Goal: Find specific page/section: Find specific page/section

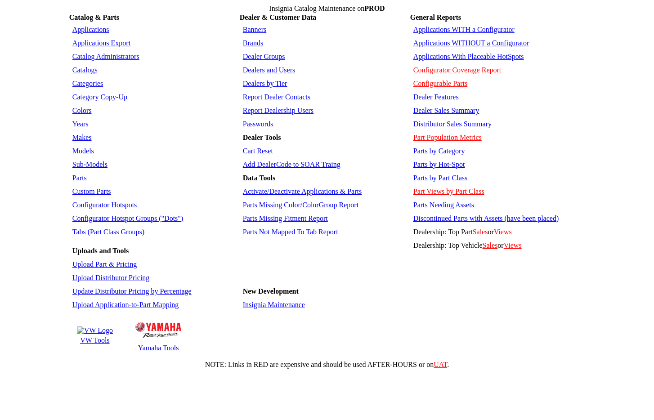
drag, startPoint x: 111, startPoint y: 196, endPoint x: 275, endPoint y: 196, distance: 163.6
click at [112, 214] on link "Configurator Hotspot Groups ("Dots")" at bounding box center [127, 218] width 111 height 8
click at [472, 228] on link "Sales" at bounding box center [479, 232] width 15 height 8
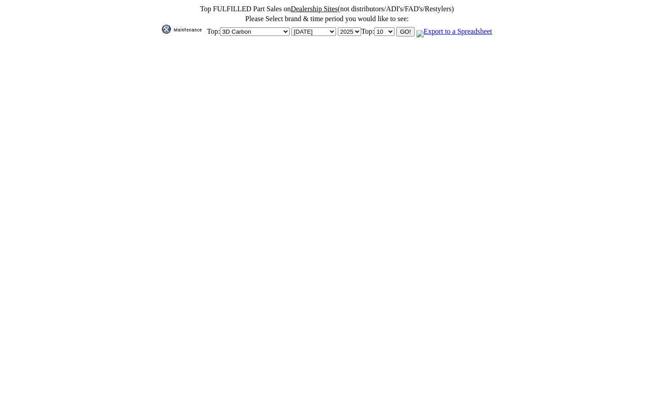
click at [277, 27] on select "3D Carbon 3M ACE Acura Advent Agri-Cover Alfa Romeo AlloyGator Alpine Ameraguar…" at bounding box center [255, 31] width 70 height 9
select select "5"
click at [220, 27] on select "3D Carbon 3M ACE Acura Advent Agri-Cover Alfa Romeo AlloyGator Alpine Ameraguar…" at bounding box center [255, 31] width 70 height 9
click at [328, 30] on select "[DATE] [DATE] January February March April May June July August September Octob…" at bounding box center [313, 31] width 44 height 9
select select "January"
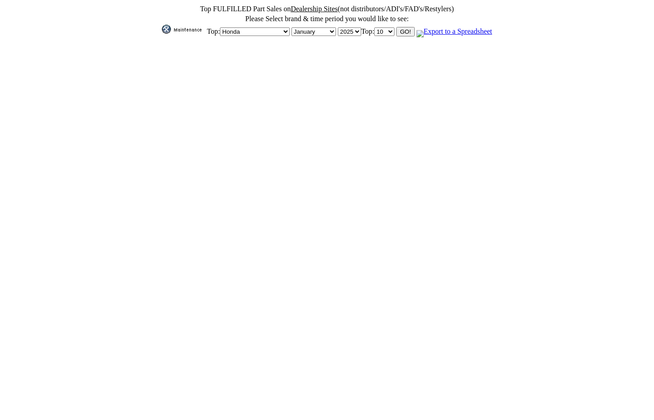
click at [291, 27] on select "Today Yesterday January February March April May June July August September Oct…" at bounding box center [313, 31] width 44 height 9
click at [406, 27] on input "GO!" at bounding box center [405, 31] width 18 height 9
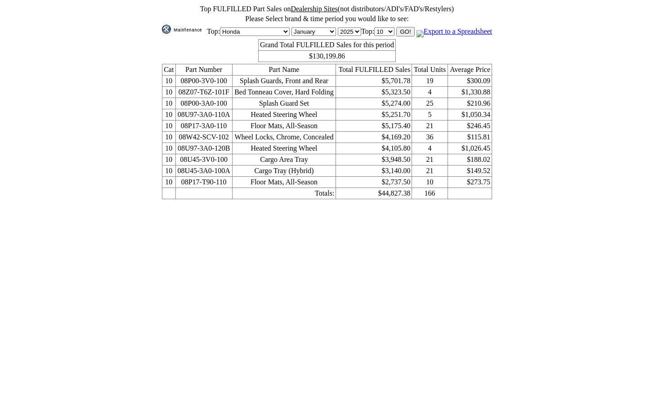
click at [515, 204] on html "Top FULFILLED Part Sales on Dealership Sites (not distributors/ADI's/FAD's/Rest…" at bounding box center [327, 102] width 654 height 204
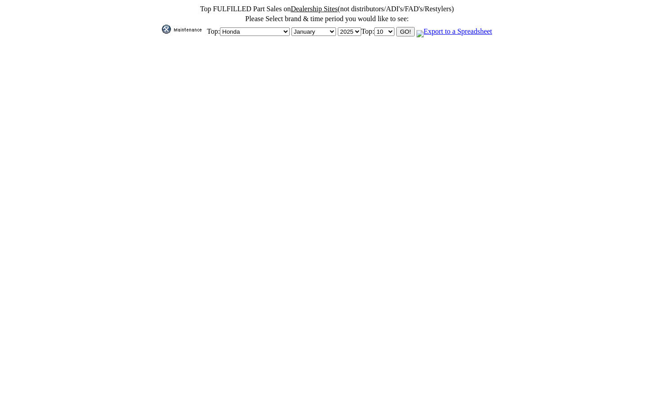
select select "January"
select select "5"
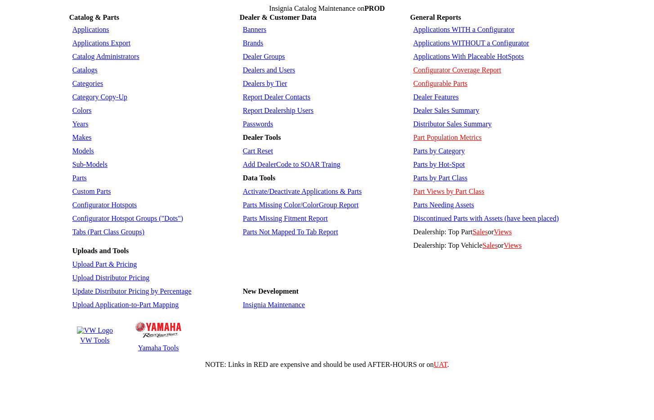
click at [436, 199] on td "Parts Needing Assets" at bounding box center [497, 205] width 173 height 13
click at [436, 201] on link "Parts Needing Assets" at bounding box center [443, 205] width 61 height 8
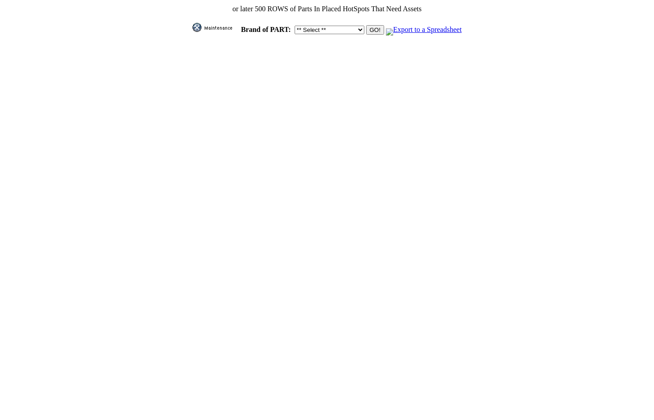
click at [339, 27] on select "** Select ** 3D Carbon 3M ACE Acura Advent Agri-Cover Alfa Romeo AlloyGator Alp…" at bounding box center [329, 30] width 70 height 9
select select "2"
click at [294, 26] on select "** Select ** 3D Carbon 3M ACE Acura Advent Agri-Cover Alfa Romeo AlloyGator Alp…" at bounding box center [329, 30] width 70 height 9
click at [366, 28] on input "GO!" at bounding box center [375, 29] width 18 height 9
drag, startPoint x: 424, startPoint y: 169, endPoint x: 419, endPoint y: 171, distance: 5.0
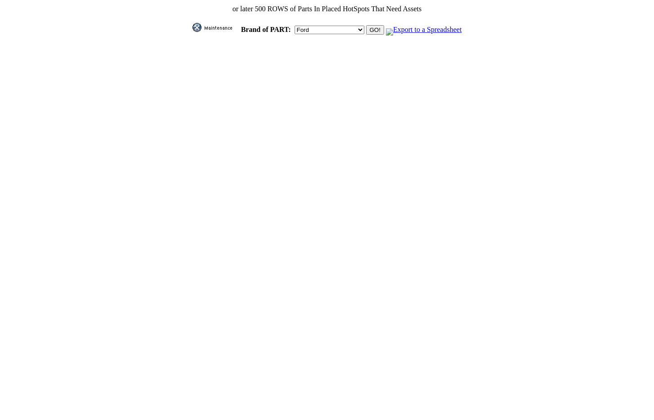
select select "2"
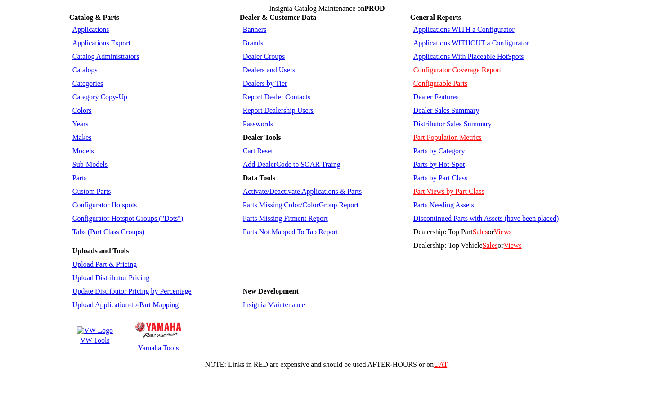
click at [458, 214] on link "Discontinued Parts with Assets (have been placed)" at bounding box center [485, 218] width 145 height 8
click at [443, 66] on link "Configurator Coverage Report" at bounding box center [457, 70] width 88 height 8
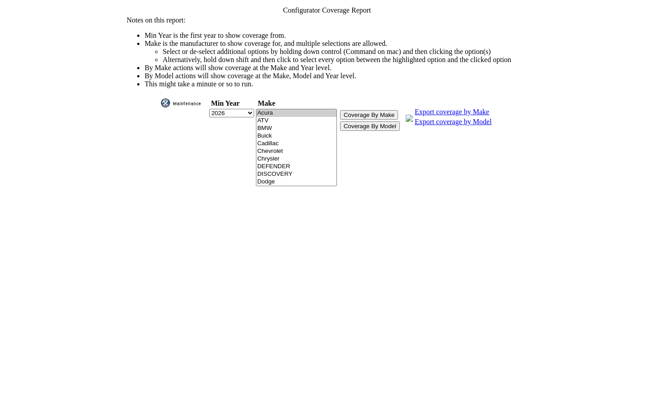
click at [447, 200] on html "Configurator Coverage Report Notes on this report: Min Year is the first year t…" at bounding box center [327, 103] width 654 height 206
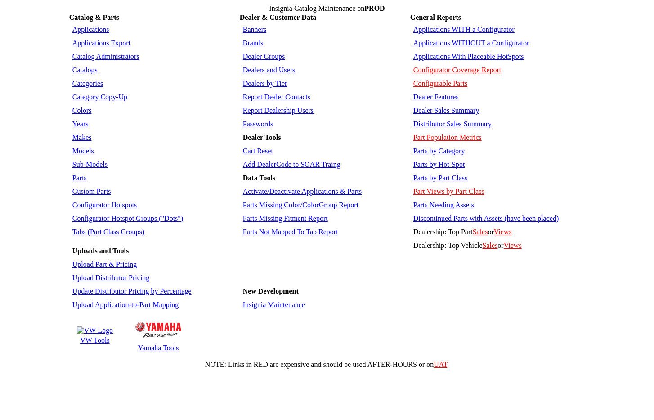
click at [540, 289] on td "Applications WITH a Configurator Applications WITHOUT a Configurator Applicatio…" at bounding box center [497, 190] width 174 height 337
click at [278, 145] on td "Cart Reset" at bounding box center [324, 151] width 168 height 13
click at [261, 147] on link "Cart Reset" at bounding box center [258, 151] width 30 height 8
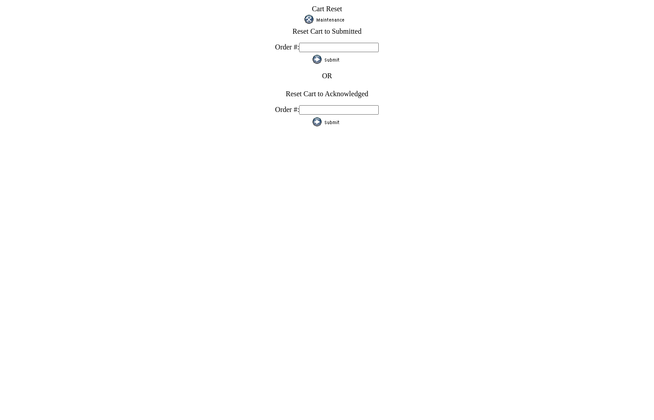
drag, startPoint x: 333, startPoint y: 163, endPoint x: 331, endPoint y: 158, distance: 5.3
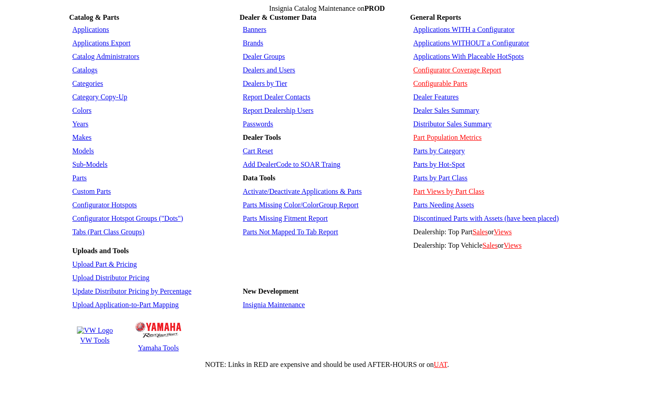
click at [149, 214] on link "Configurator Hotspot Groups ("Dots")" at bounding box center [127, 218] width 111 height 8
drag, startPoint x: 181, startPoint y: 197, endPoint x: 73, endPoint y: 198, distance: 108.3
click at [73, 212] on td "Configurator Hotspot Groups ("Dots")" at bounding box center [154, 218] width 168 height 13
click at [134, 199] on td "Configurator Hotspots" at bounding box center [154, 205] width 168 height 13
click at [123, 199] on td "Configurator Hotspots" at bounding box center [154, 205] width 168 height 13
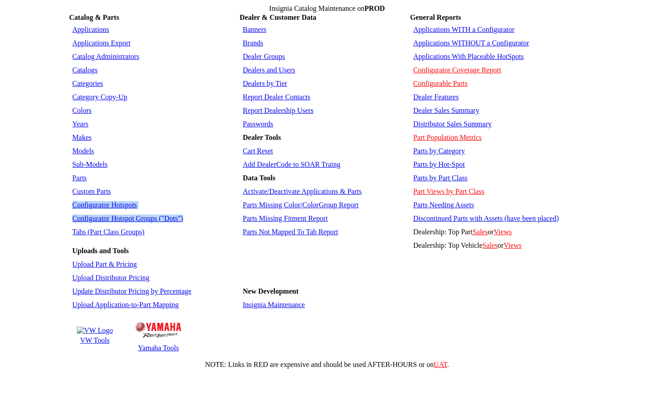
drag, startPoint x: 165, startPoint y: 197, endPoint x: 69, endPoint y: 186, distance: 96.8
click at [70, 186] on tbody "Applications Applications Export Catalog Administrators Catalogs Categories Cat…" at bounding box center [154, 190] width 168 height 335
